Goal: Information Seeking & Learning: Learn about a topic

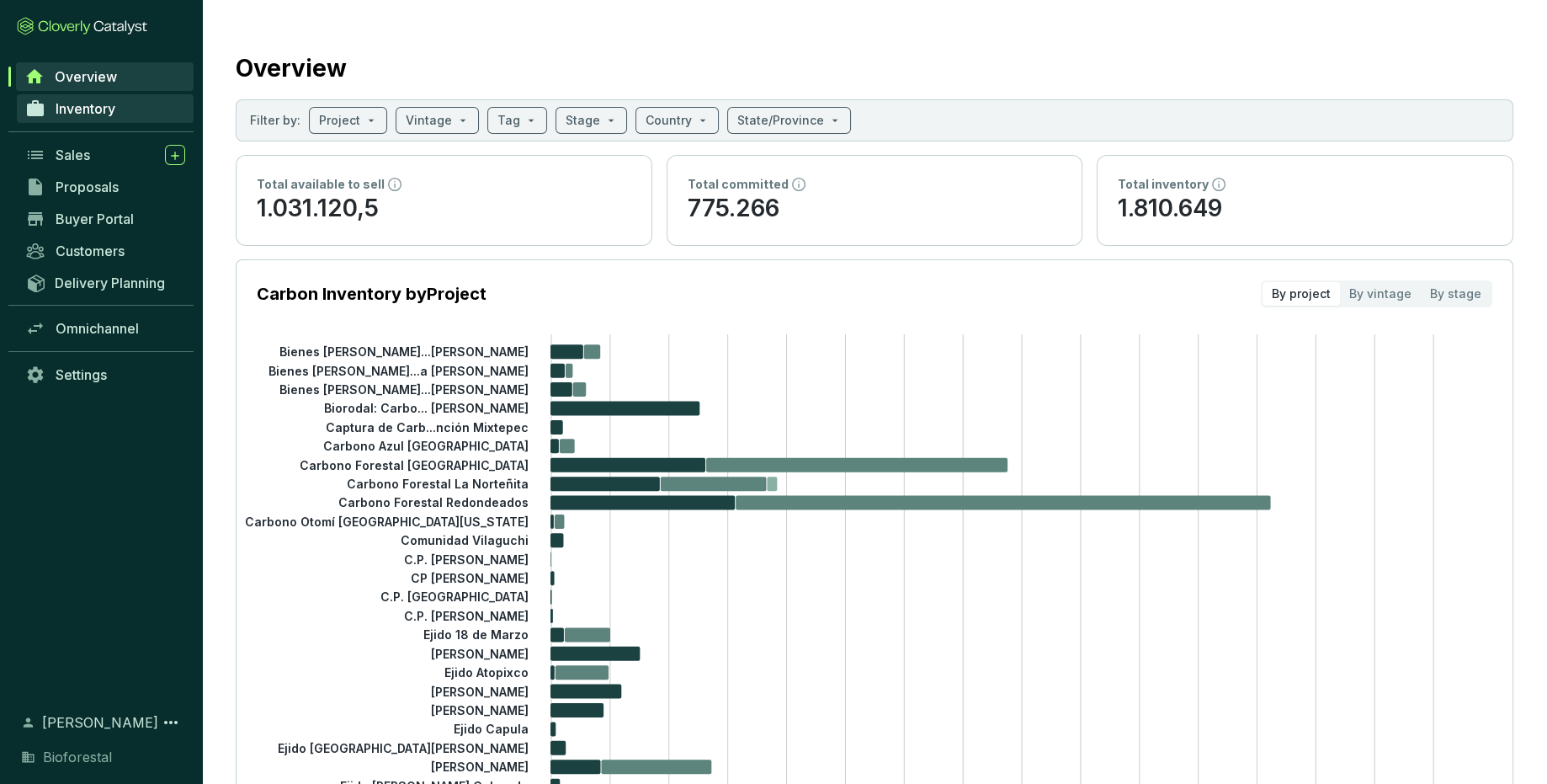
click at [73, 111] on span "Inventory" at bounding box center [85, 109] width 60 height 17
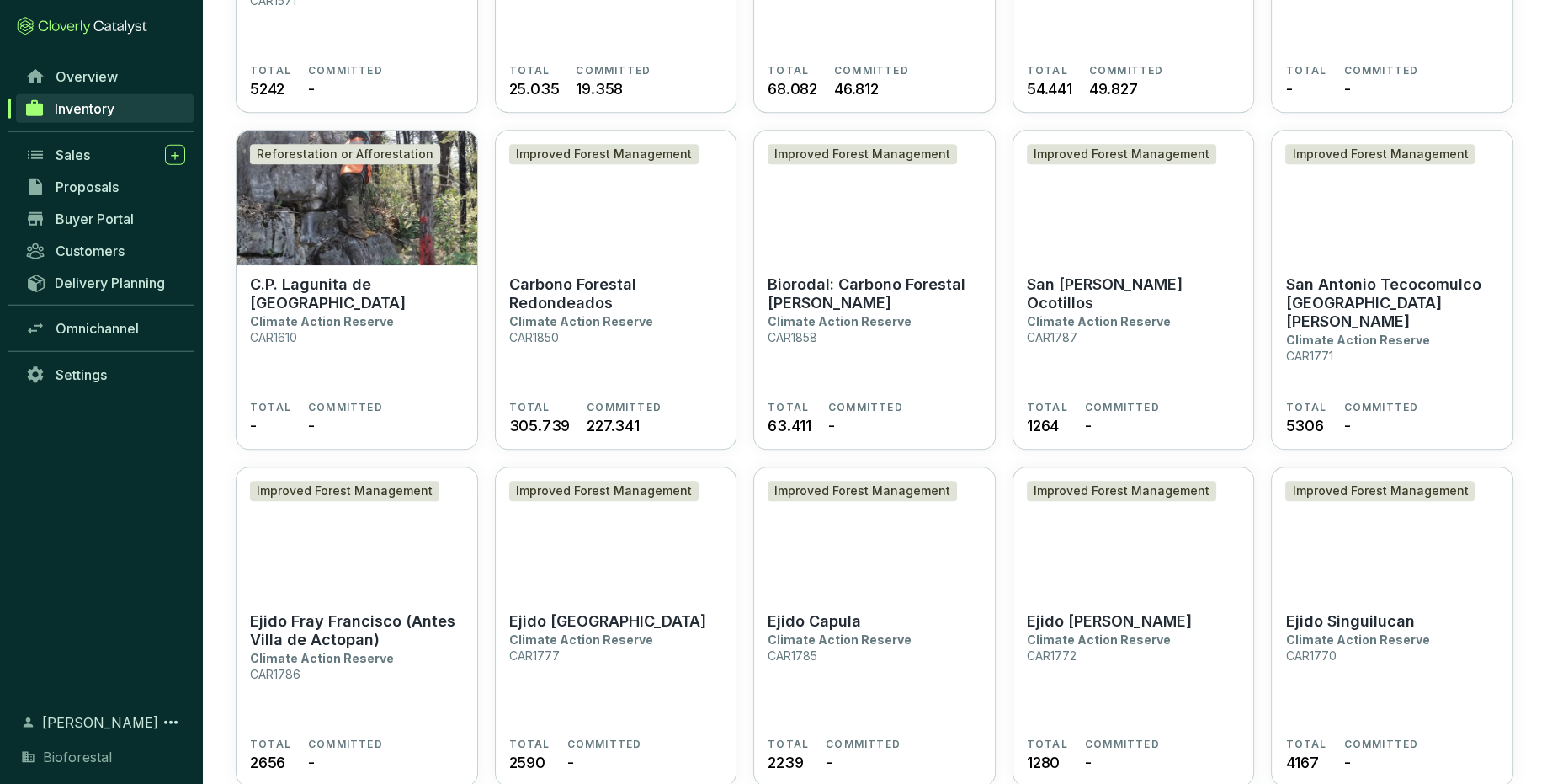
scroll to position [2413, 0]
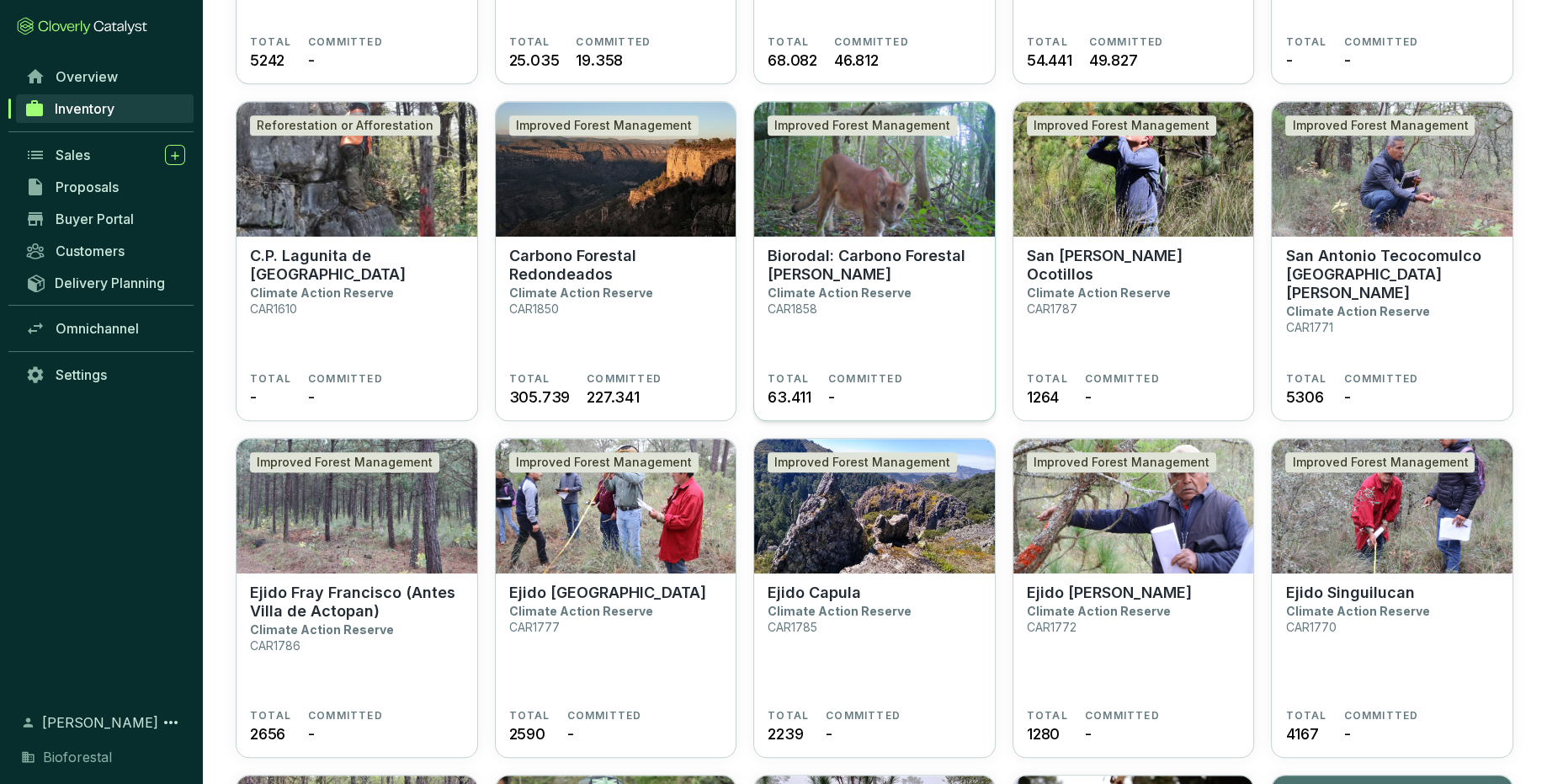
click at [912, 350] on section "Biorodal: Carbono Forestal [PERSON_NAME] Climate Action Reserve CAR1858" at bounding box center [875, 308] width 214 height 125
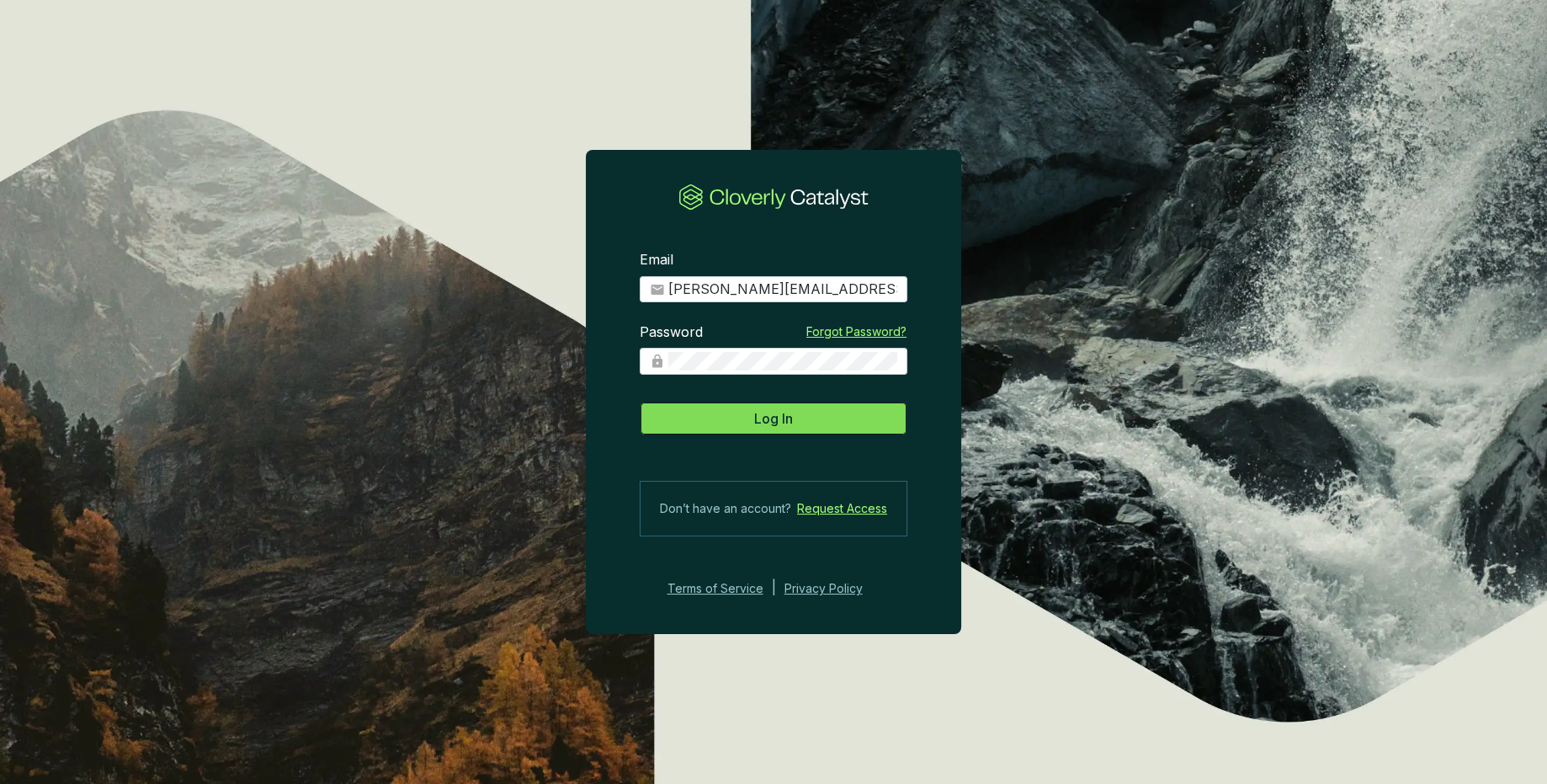
click at [826, 410] on button "Log In" at bounding box center [774, 418] width 268 height 34
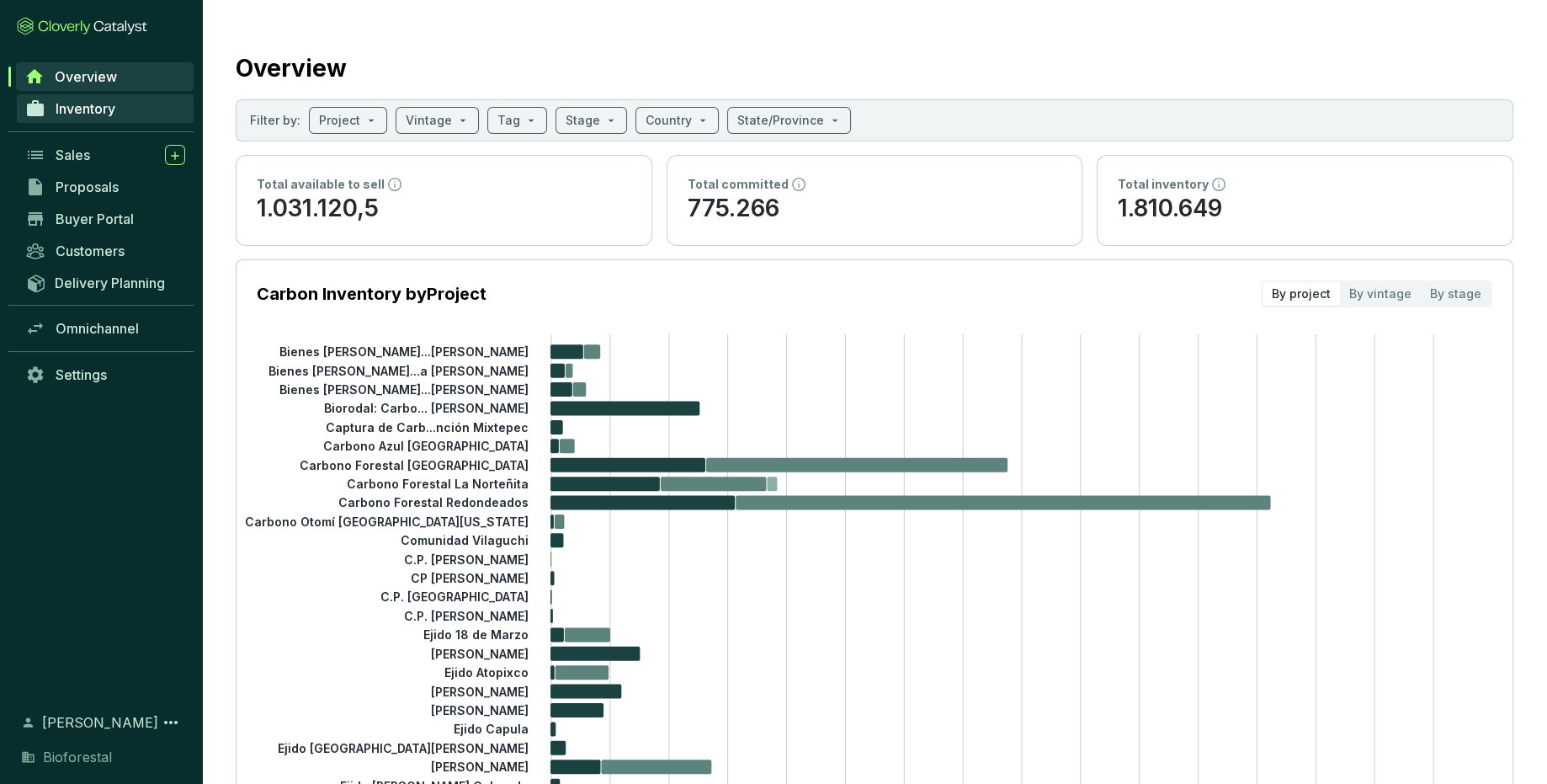
click at [124, 103] on link "Inventory" at bounding box center [105, 109] width 176 height 29
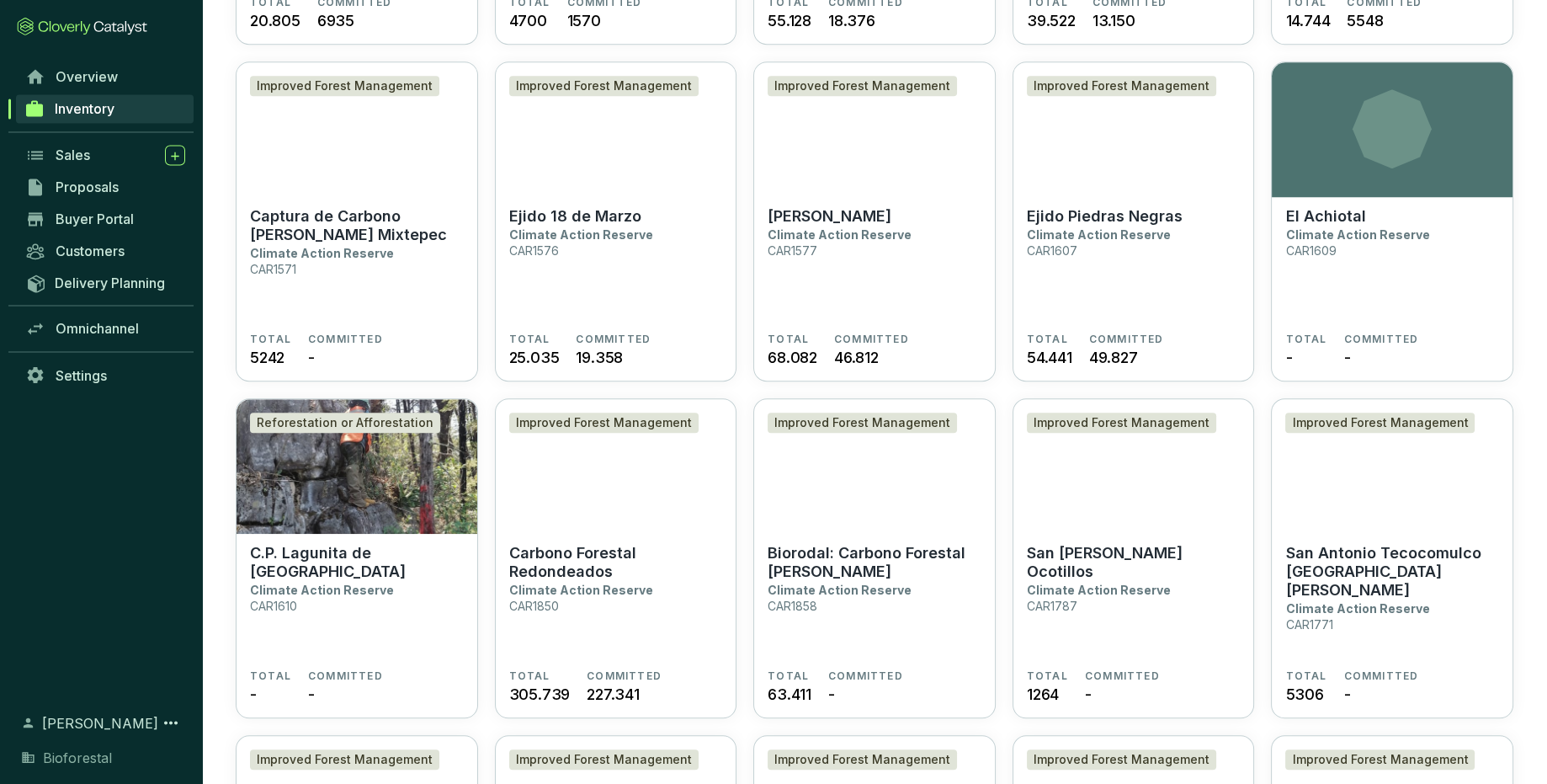
scroll to position [2234, 0]
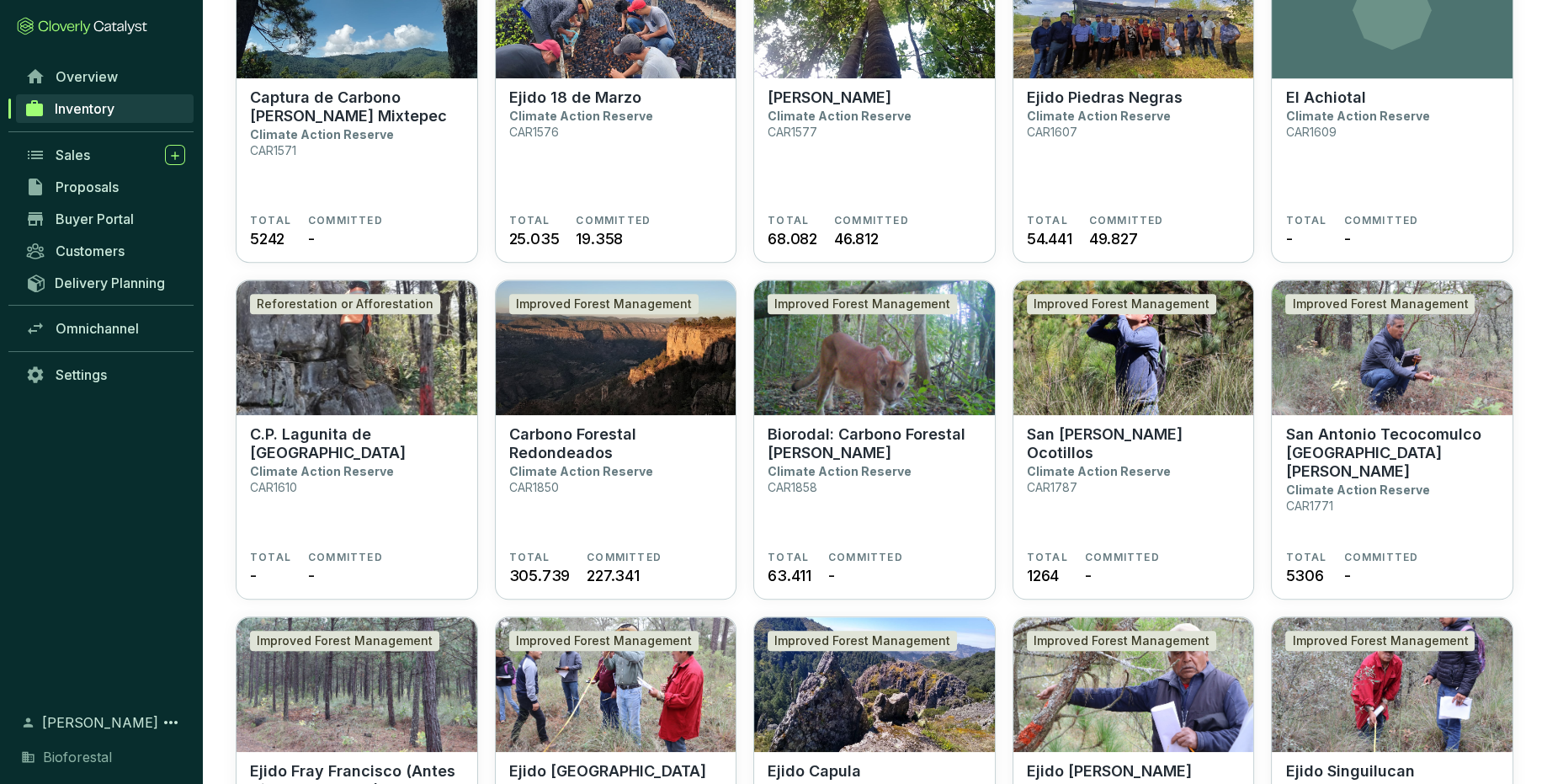
click at [875, 444] on p "Biorodal: Carbono Forestal [PERSON_NAME]" at bounding box center [875, 443] width 214 height 37
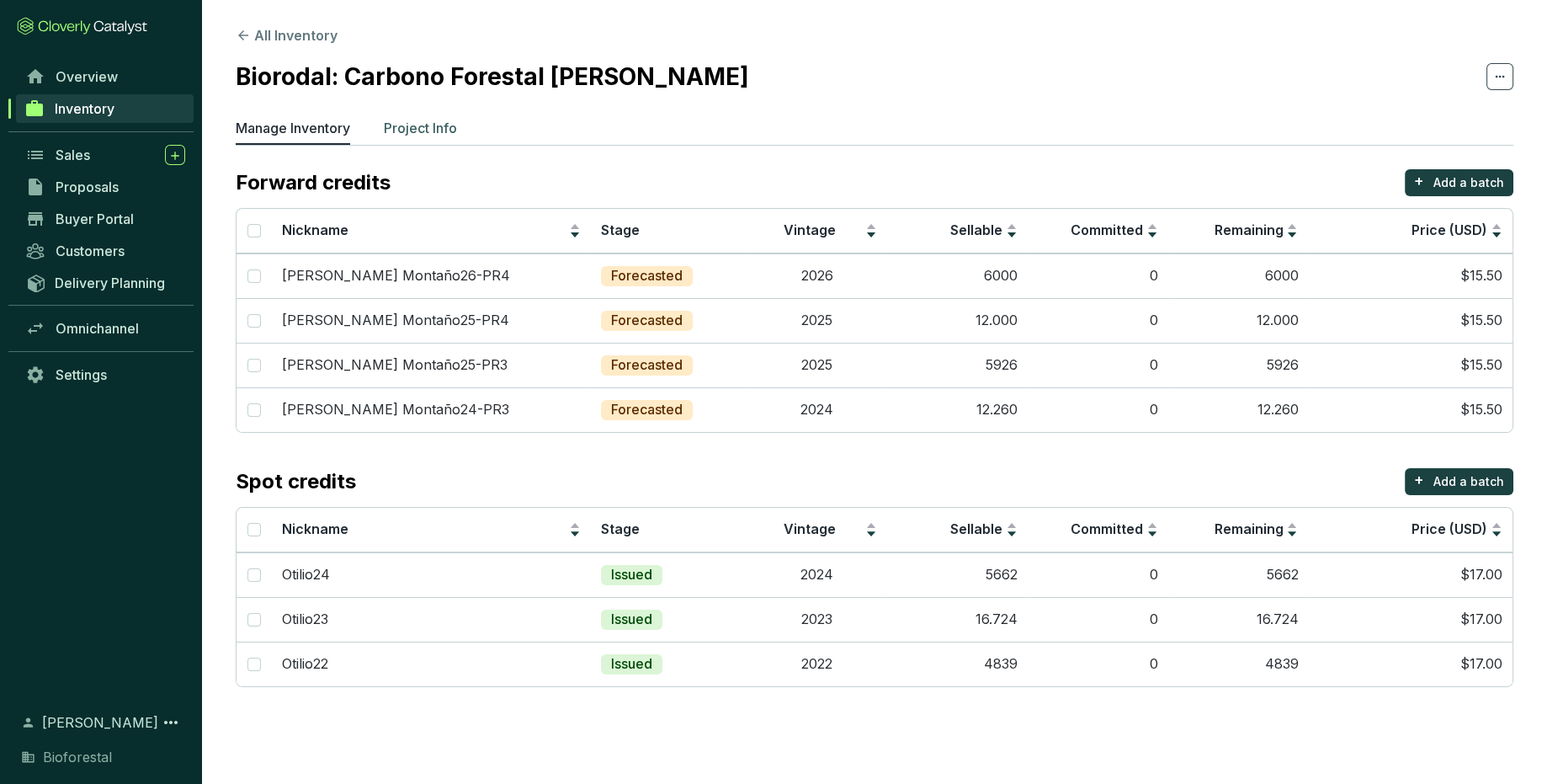
click at [445, 125] on p "Project Info" at bounding box center [420, 128] width 73 height 20
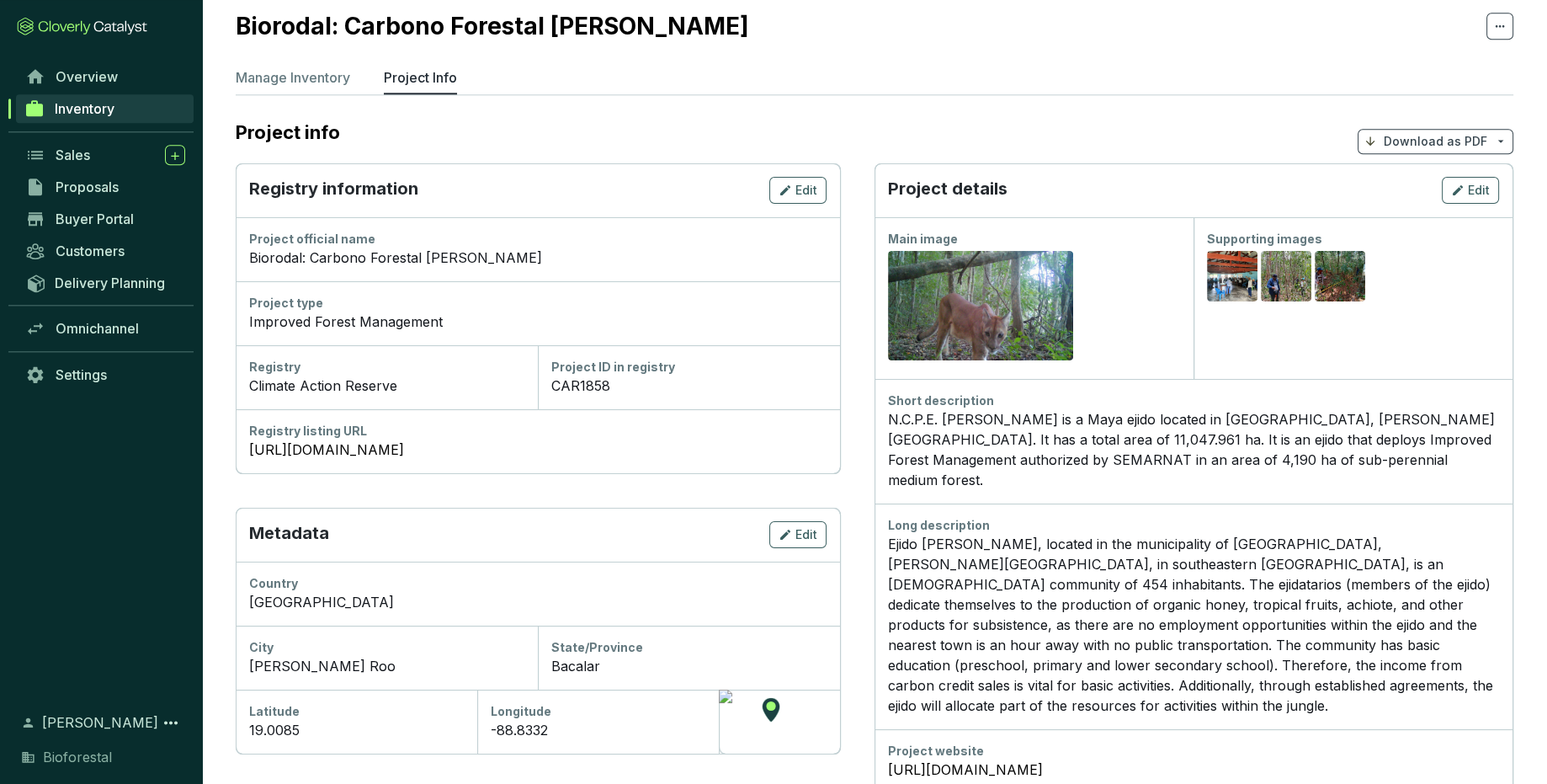
scroll to position [57, 0]
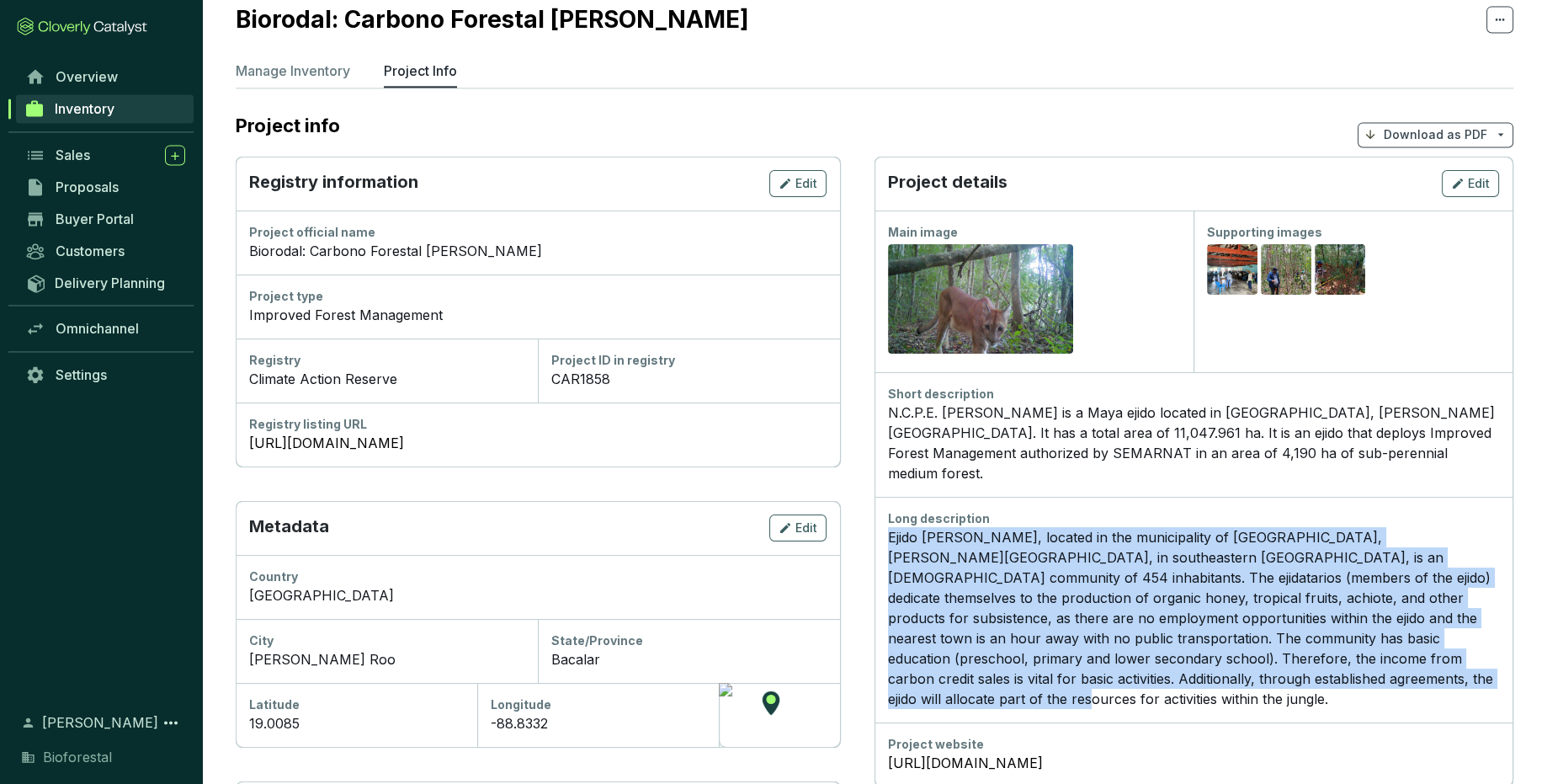
drag, startPoint x: 891, startPoint y: 513, endPoint x: 1290, endPoint y: 661, distance: 425.6
click at [1290, 661] on p "Ejido Otilio Montaño, located in the municipality of Bacalar, Quintana Roo, in …" at bounding box center [1193, 617] width 611 height 182
copy p "Ejido Otilio Montaño, located in the municipality of Bacalar, Quintana Roo, in …"
